Goal: Task Accomplishment & Management: Manage account settings

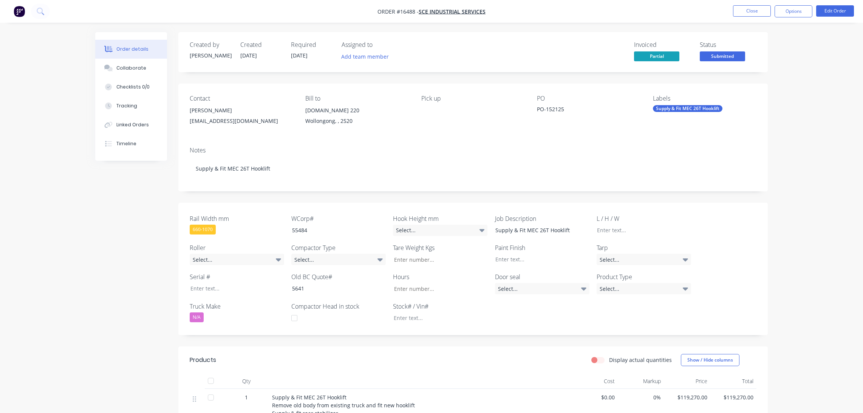
click at [106, 227] on div "Created by Arvin Created 15/08/25 Required 15/08/25 Assigned to Add team member…" at bounding box center [431, 295] width 672 height 526
click at [137, 142] on button "Timeline" at bounding box center [131, 143] width 72 height 19
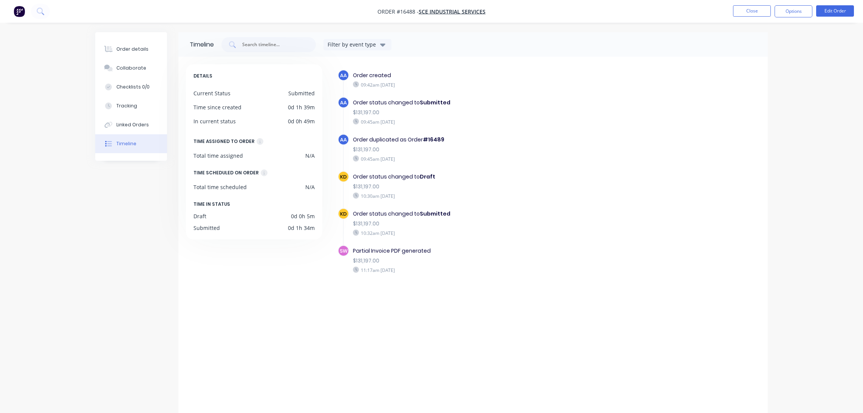
drag, startPoint x: 135, startPoint y: 52, endPoint x: 172, endPoint y: 55, distance: 37.6
click at [135, 51] on div "Order details" at bounding box center [132, 49] width 32 height 7
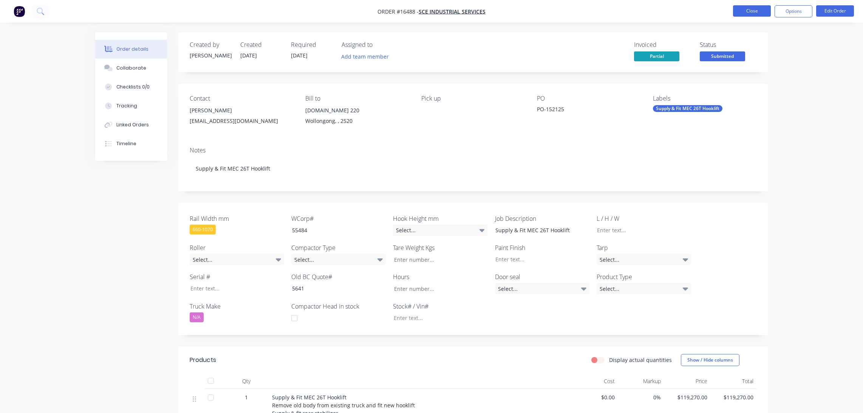
click at [745, 10] on button "Close" at bounding box center [752, 10] width 38 height 11
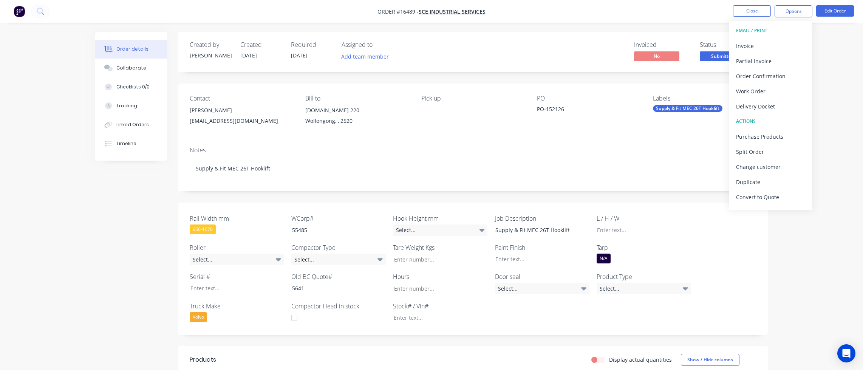
scroll to position [188, 0]
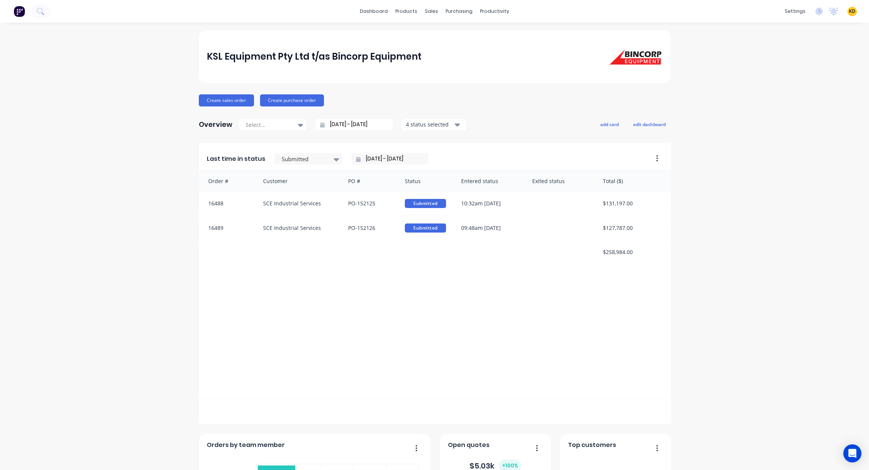
click at [849, 11] on span "KD" at bounding box center [852, 11] width 6 height 7
click at [830, 92] on button "Sign out" at bounding box center [805, 94] width 100 height 15
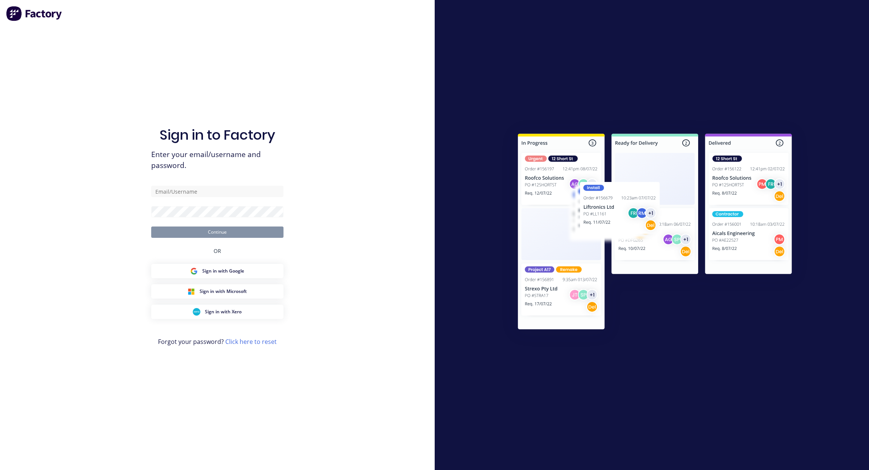
click at [393, 92] on div "Sign in to Factory Enter your email/username and password. Continue OR Sign in …" at bounding box center [217, 235] width 434 height 470
